Goal: Use online tool/utility: Utilize a website feature to perform a specific function

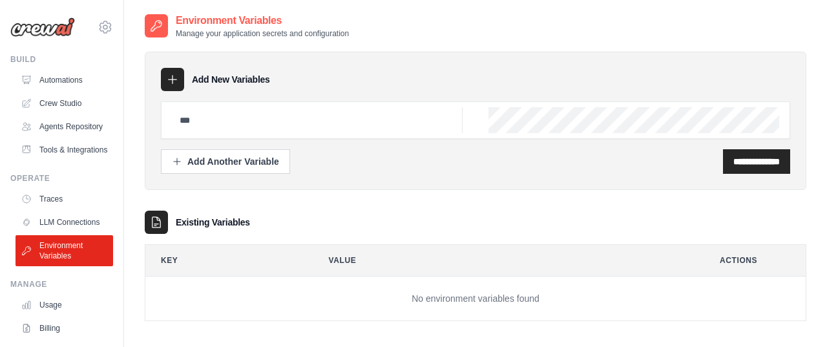
click at [171, 76] on icon at bounding box center [172, 79] width 13 height 13
click at [170, 81] on icon at bounding box center [172, 79] width 13 height 13
click at [72, 87] on link "Automations" at bounding box center [66, 80] width 98 height 21
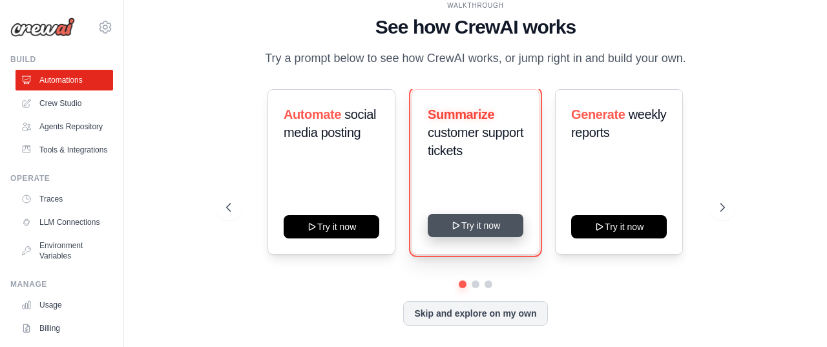
click at [458, 224] on icon at bounding box center [456, 225] width 6 height 6
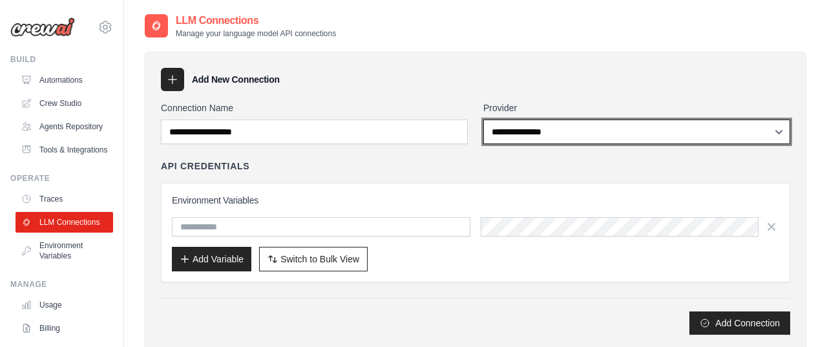
click at [506, 138] on select "**********" at bounding box center [637, 132] width 307 height 25
select select "******"
click at [484, 120] on select "**********" at bounding box center [637, 132] width 307 height 25
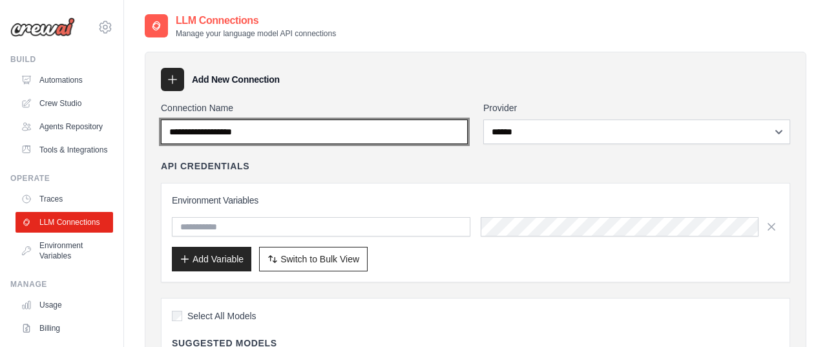
click at [243, 136] on input "Connection Name" at bounding box center [314, 132] width 307 height 25
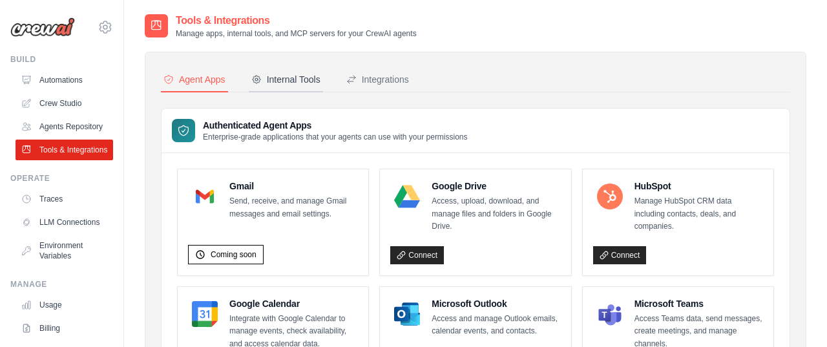
click at [299, 90] on button "Internal Tools" at bounding box center [286, 80] width 74 height 25
click at [270, 76] on div "Internal Tools" at bounding box center [285, 79] width 69 height 13
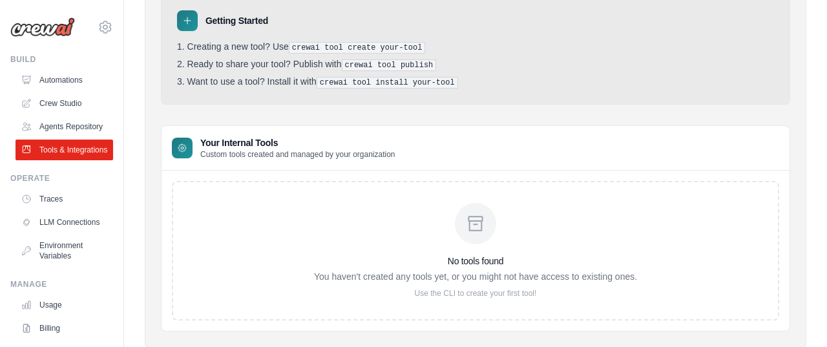
scroll to position [147, 0]
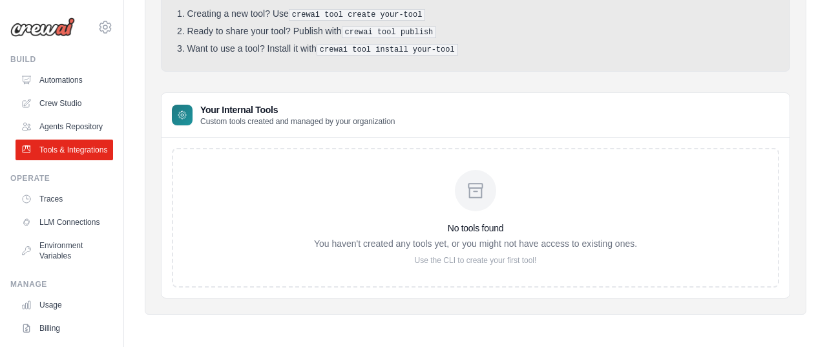
click at [301, 120] on p "Custom tools created and managed by your organization" at bounding box center [297, 121] width 195 height 10
click at [431, 208] on div "No tools found You haven't created any tools yet, or you might not have access …" at bounding box center [475, 218] width 323 height 96
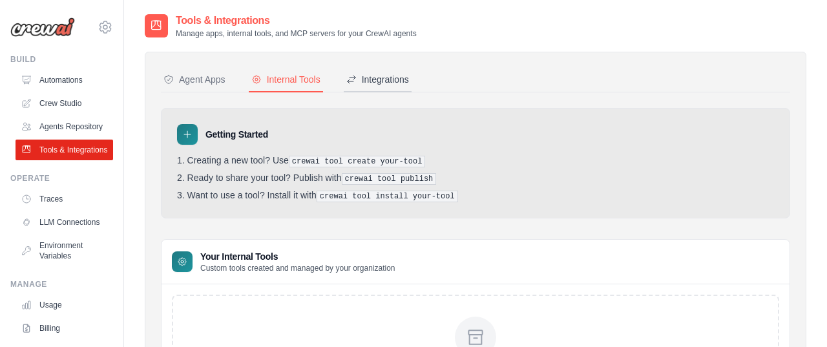
click at [377, 80] on div "Integrations" at bounding box center [377, 79] width 63 height 13
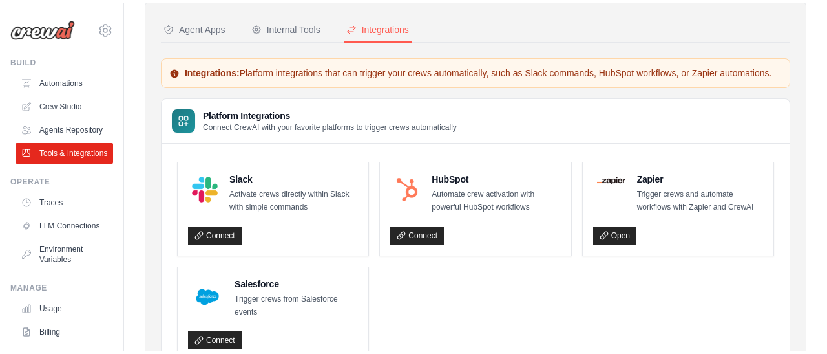
scroll to position [54, 0]
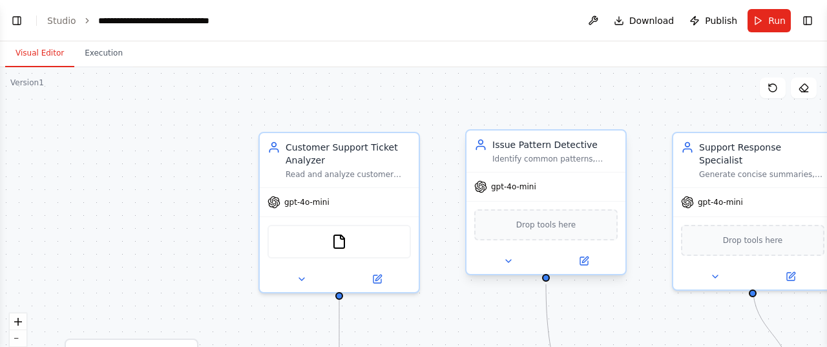
scroll to position [770, 0]
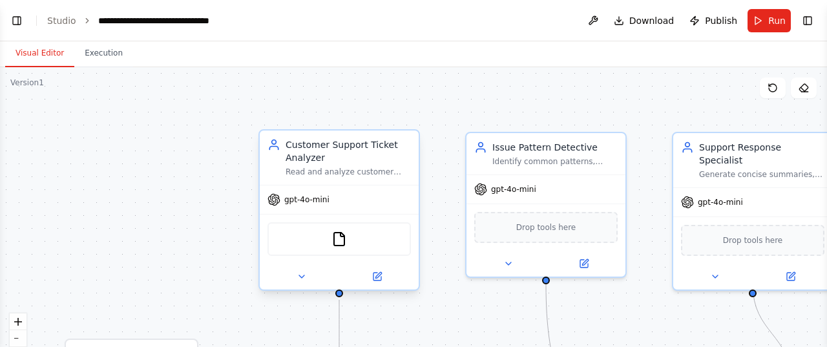
click at [367, 207] on div "gpt-4o-mini" at bounding box center [339, 200] width 159 height 28
click at [380, 282] on button at bounding box center [377, 277] width 73 height 16
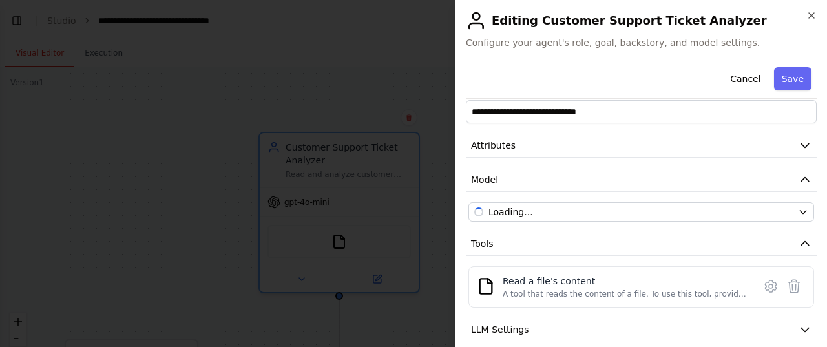
scroll to position [23, 0]
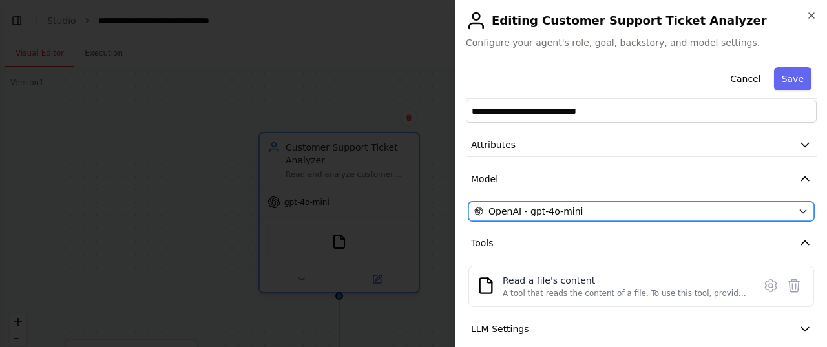
click at [581, 205] on div "OpenAI - gpt-4o-mini" at bounding box center [633, 211] width 319 height 13
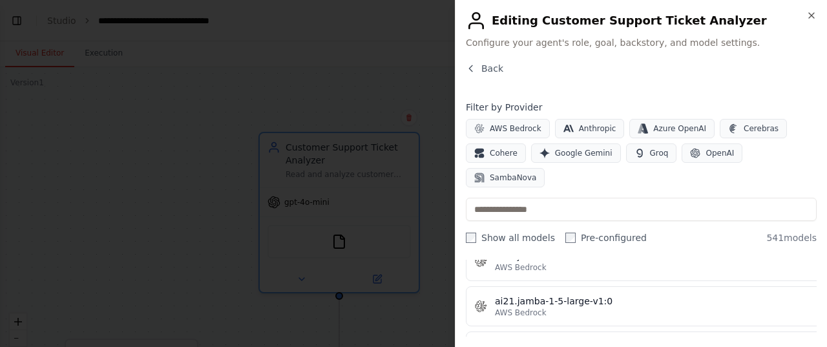
scroll to position [846, 0]
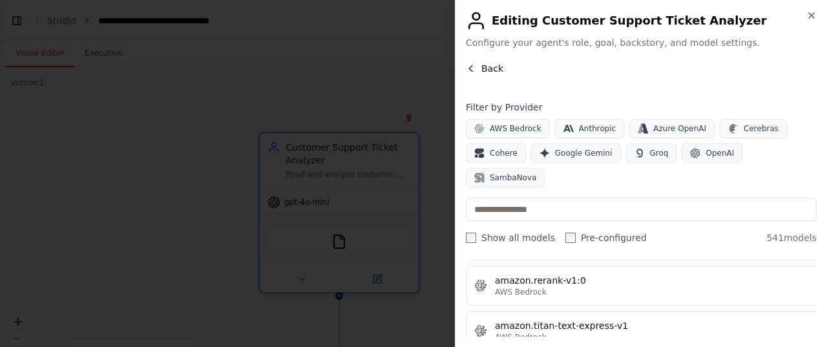
click at [474, 65] on icon "button" at bounding box center [471, 68] width 10 height 10
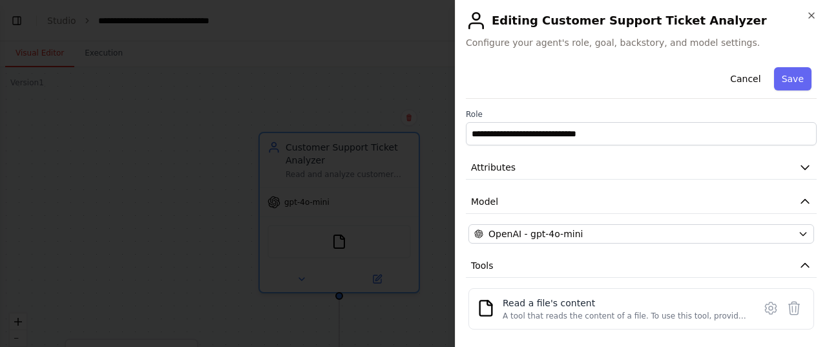
scroll to position [106, 0]
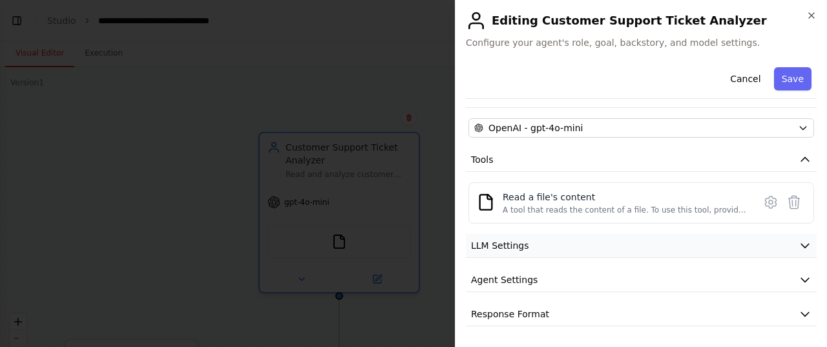
click at [601, 244] on button "LLM Settings" at bounding box center [641, 246] width 351 height 24
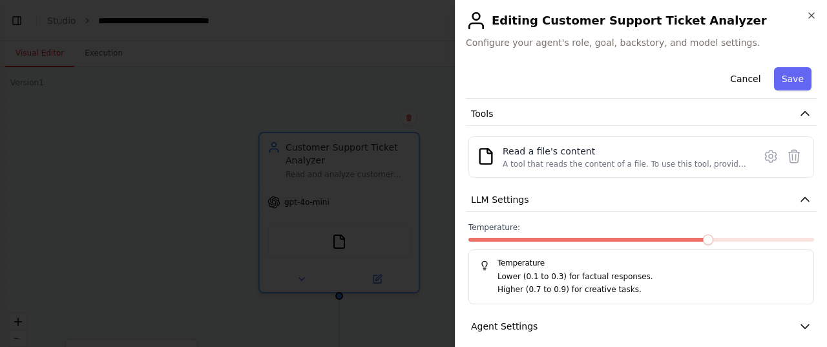
scroll to position [198, 0]
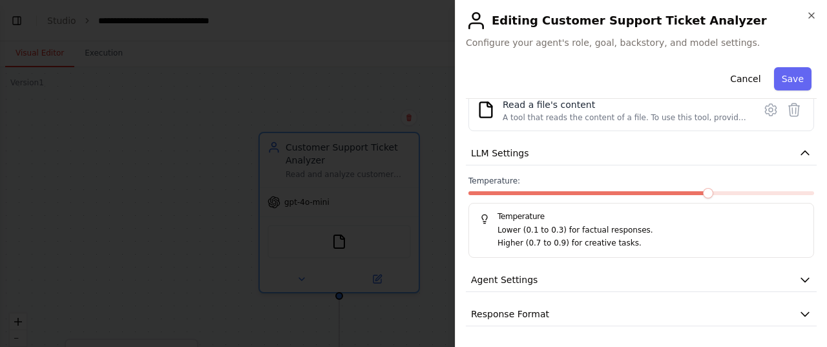
click at [610, 286] on button "Agent Settings" at bounding box center [641, 280] width 351 height 24
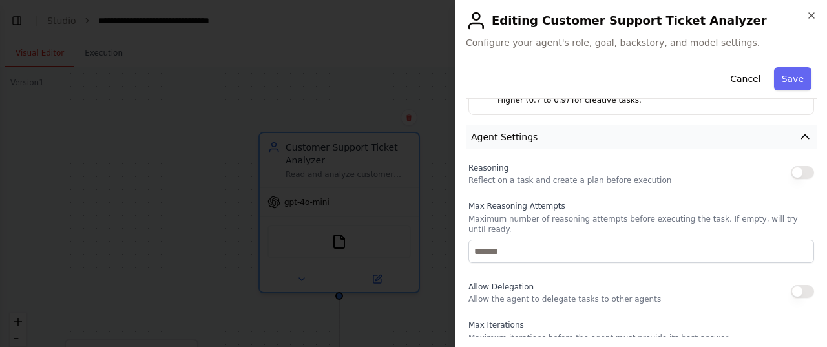
scroll to position [237, 0]
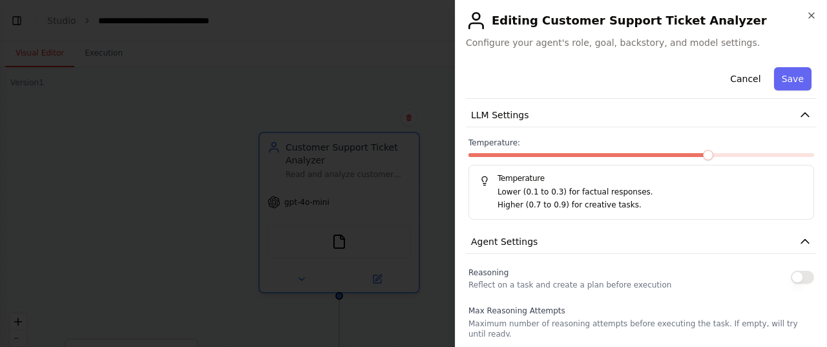
click at [808, 273] on button "button" at bounding box center [802, 277] width 23 height 13
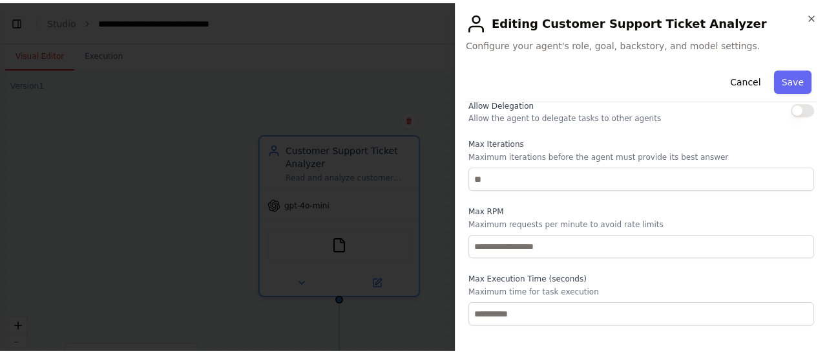
scroll to position [555, 0]
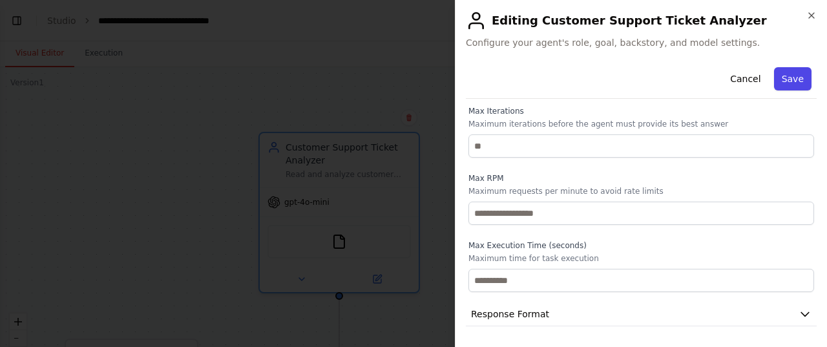
click at [779, 74] on button "Save" at bounding box center [792, 78] width 37 height 23
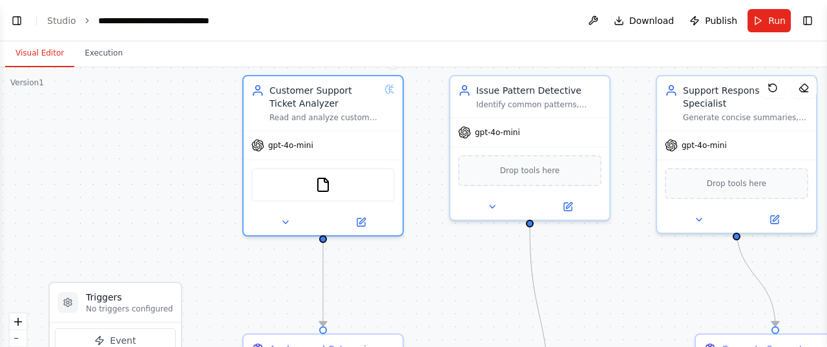
drag, startPoint x: 462, startPoint y: 92, endPoint x: 434, endPoint y: -13, distance: 108.3
click at [434, 0] on html "Create a crew that automatically reads through customer support tickets, catego…" at bounding box center [413, 173] width 827 height 347
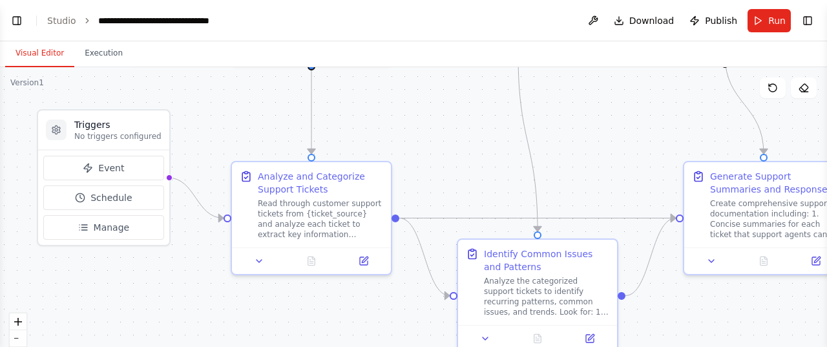
drag, startPoint x: 460, startPoint y: 287, endPoint x: 460, endPoint y: 162, distance: 124.8
click at [460, 162] on div ".deletable-edge-delete-btn { width: 20px; height: 20px; border: 0px solid #ffff…" at bounding box center [413, 228] width 827 height 323
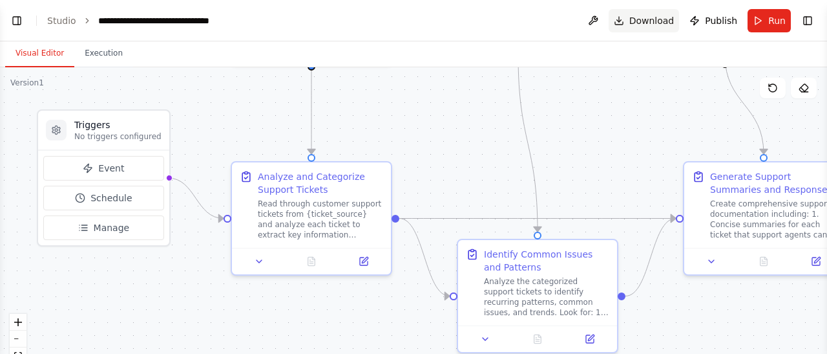
click at [628, 25] on button "Download" at bounding box center [644, 20] width 71 height 23
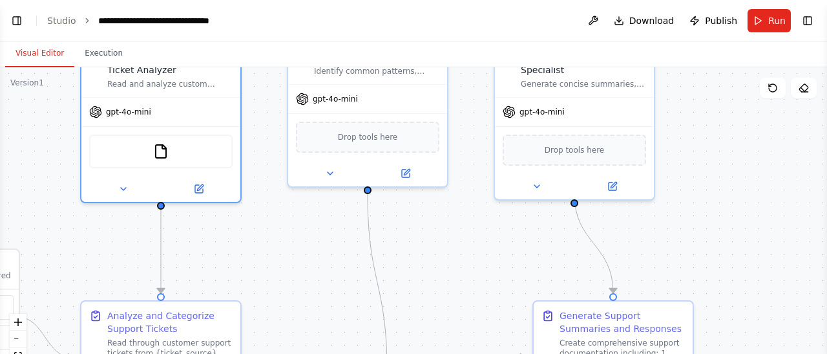
drag, startPoint x: 608, startPoint y: 136, endPoint x: 457, endPoint y: 275, distance: 204.9
click at [457, 275] on div ".deletable-edge-delete-btn { width: 20px; height: 20px; border: 0px solid #ffff…" at bounding box center [413, 228] width 827 height 323
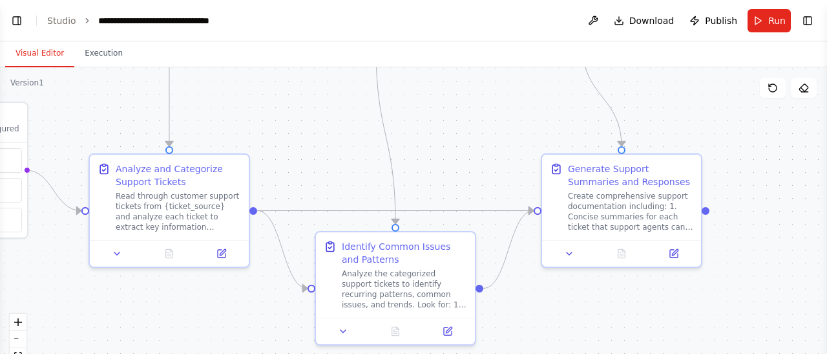
drag, startPoint x: 478, startPoint y: 217, endPoint x: 486, endPoint y: 67, distance: 149.6
click at [486, 67] on div ".deletable-edge-delete-btn { width: 20px; height: 20px; border: 0px solid #ffff…" at bounding box center [413, 228] width 827 height 323
